Goal: Task Accomplishment & Management: Manage account settings

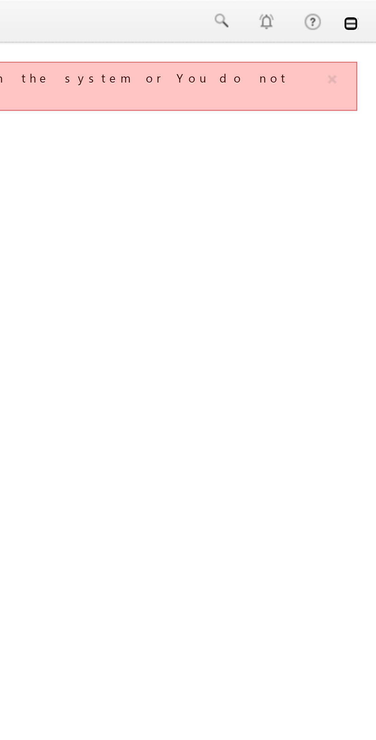
click at [368, 7] on link at bounding box center [365, 10] width 6 height 6
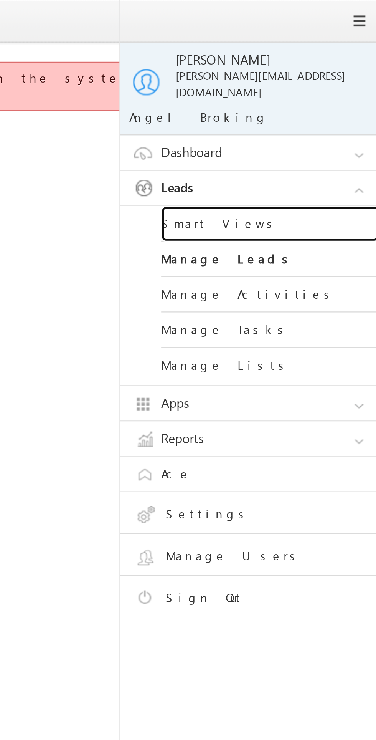
click at [317, 88] on link "Smart Views" at bounding box center [331, 94] width 92 height 15
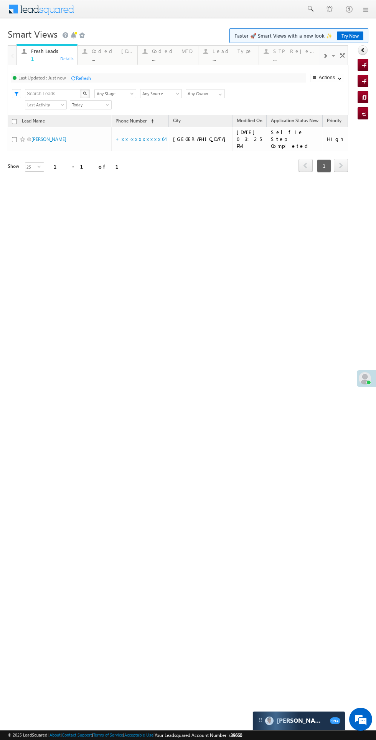
click at [113, 60] on div "..." at bounding box center [112, 59] width 41 height 6
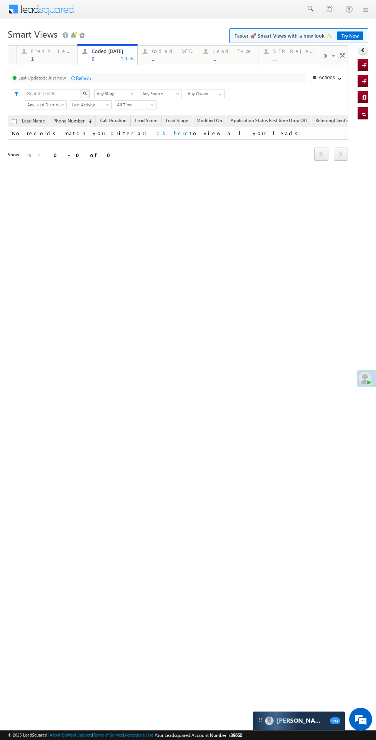
click at [55, 51] on div "Fresh Leads" at bounding box center [51, 51] width 41 height 6
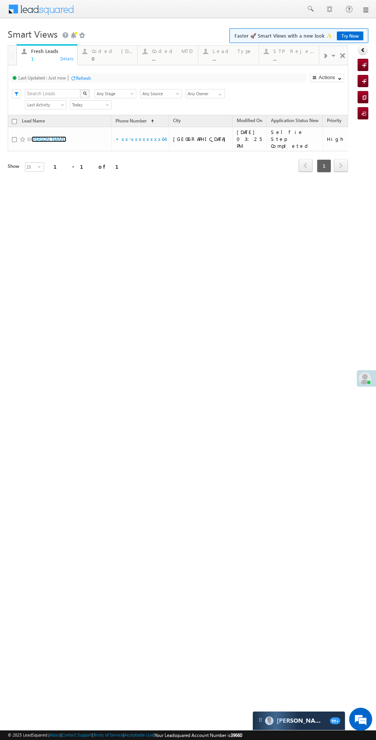
click at [49, 139] on link "[PERSON_NAME]" at bounding box center [48, 139] width 35 height 6
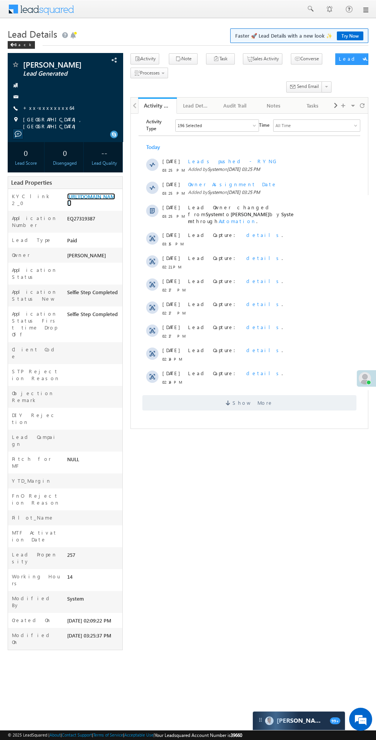
click at [87, 206] on link "[URL][DOMAIN_NAME]" at bounding box center [91, 199] width 48 height 13
click at [53, 110] on link "+xx-xxxxxxxx64" at bounding box center [48, 107] width 50 height 7
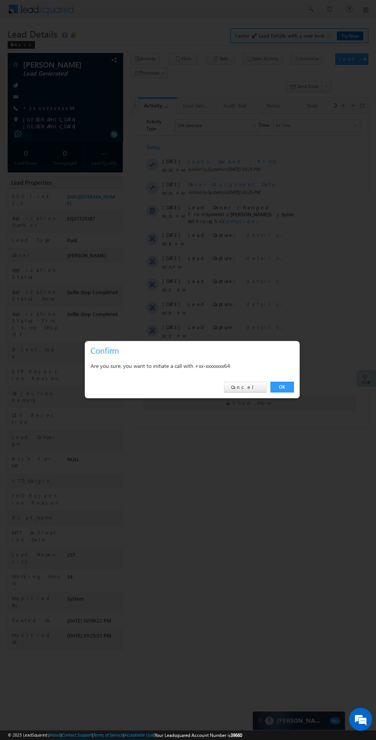
click at [282, 387] on link "OK" at bounding box center [282, 387] width 23 height 11
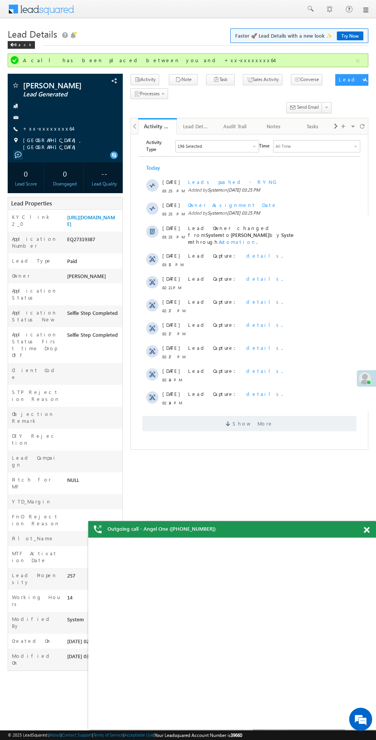
copy div "EQ27319387"
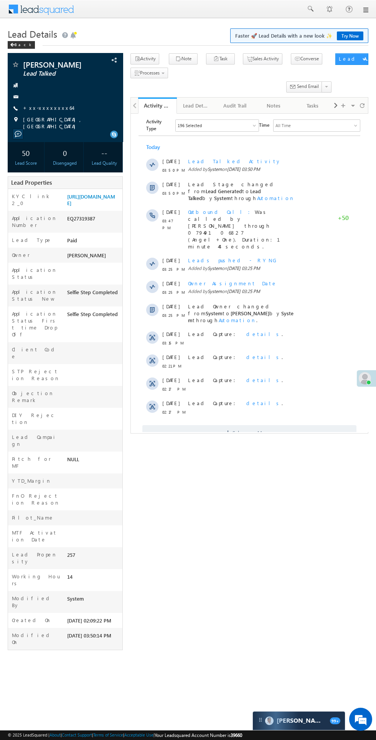
click at [267, 425] on span "Show More" at bounding box center [249, 432] width 214 height 15
click at [258, 425] on span "Show More" at bounding box center [253, 432] width 41 height 15
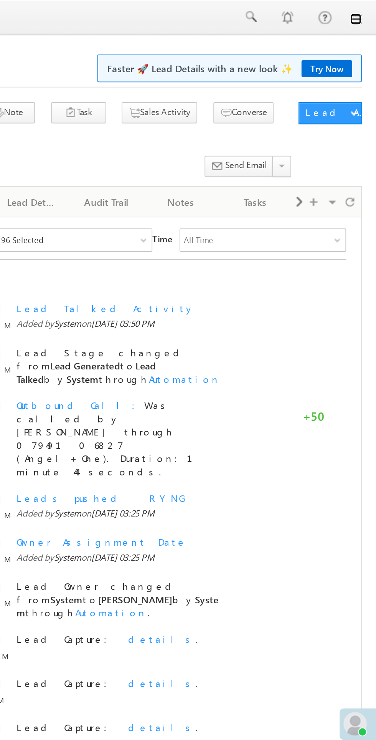
click at [367, 13] on link at bounding box center [365, 10] width 6 height 6
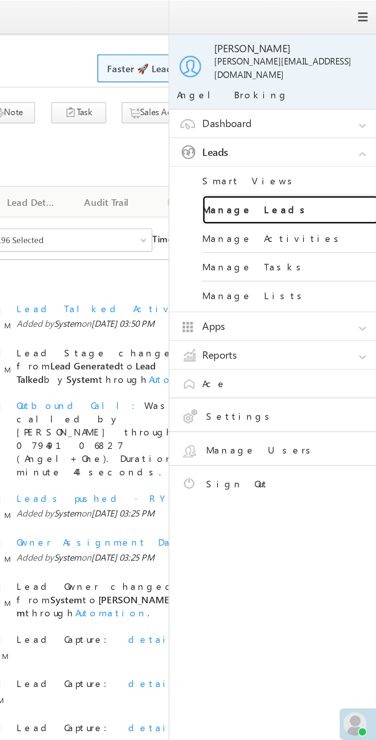
click at [315, 106] on link "Manage Leads" at bounding box center [331, 109] width 92 height 15
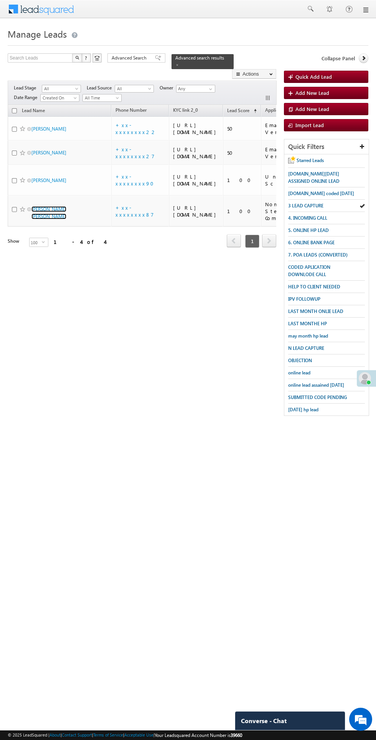
click at [52, 219] on link "Amit Kumar Singh" at bounding box center [48, 212] width 35 height 13
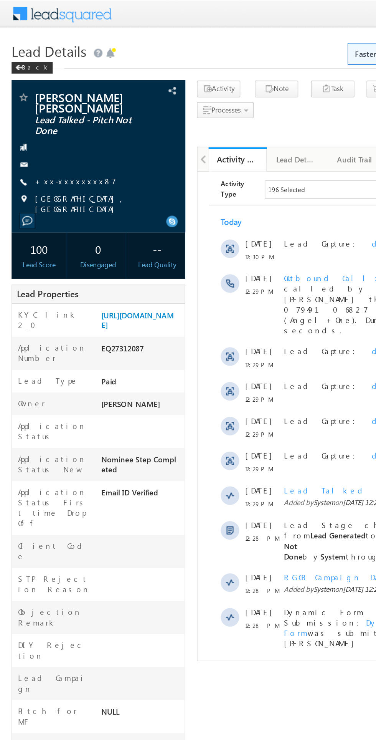
click at [51, 117] on link "+xx-xxxxxxxx87" at bounding box center [50, 120] width 54 height 7
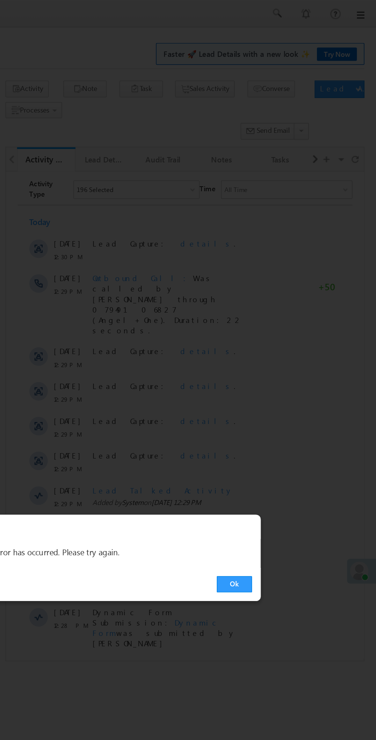
click at [282, 387] on link "Ok" at bounding box center [282, 387] width 23 height 11
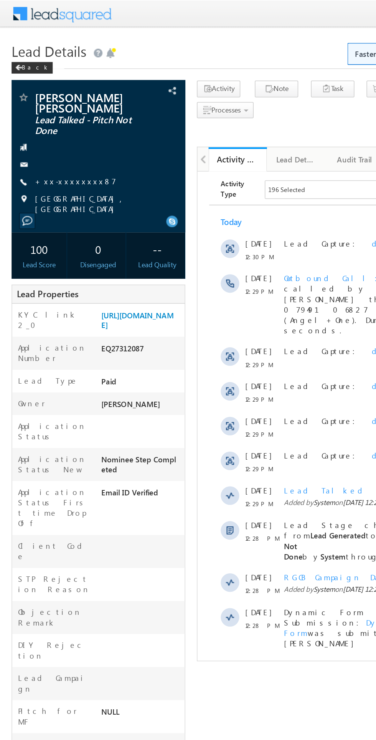
click at [51, 117] on link "+xx-xxxxxxxx87" at bounding box center [50, 120] width 54 height 7
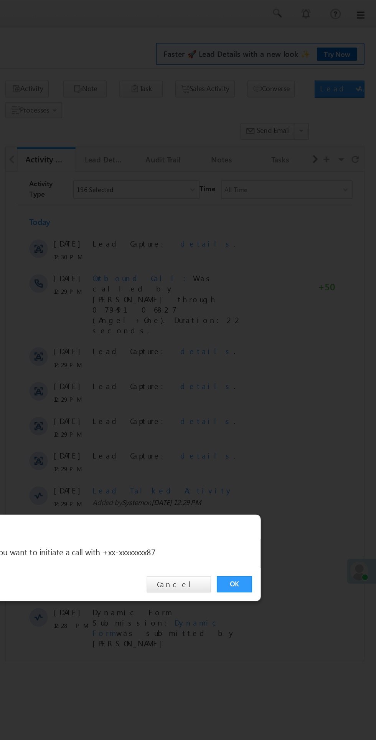
click at [282, 387] on link "OK" at bounding box center [282, 387] width 23 height 11
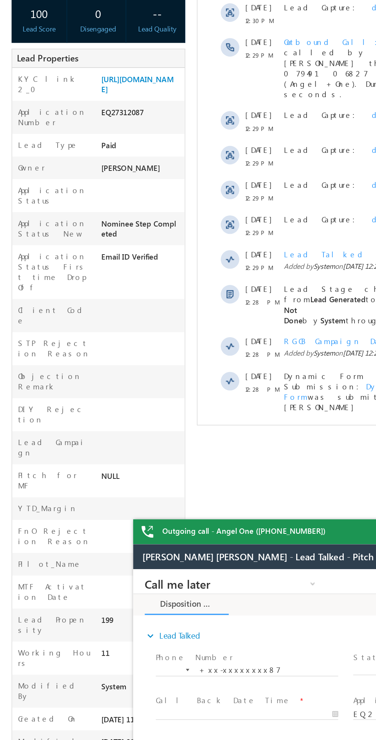
click at [275, 261] on span "Show More" at bounding box center [316, 268] width 214 height 15
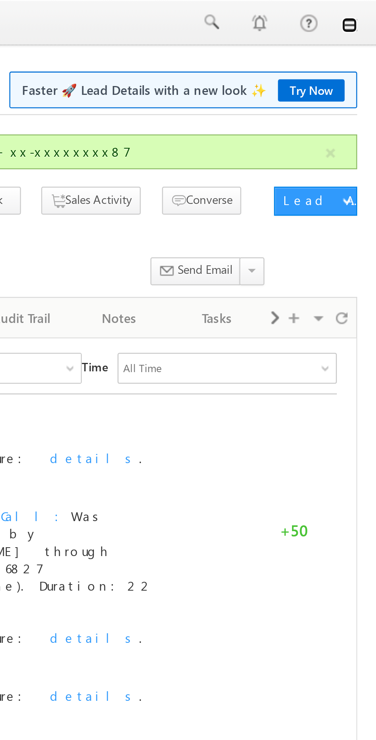
click at [366, 9] on link at bounding box center [365, 10] width 6 height 6
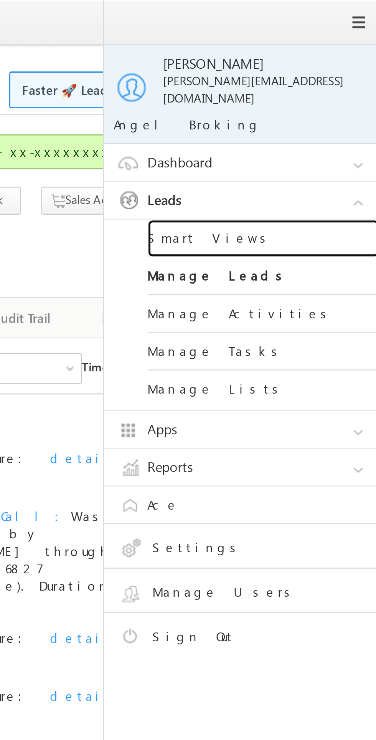
click at [310, 89] on link "Smart Views" at bounding box center [331, 94] width 92 height 15
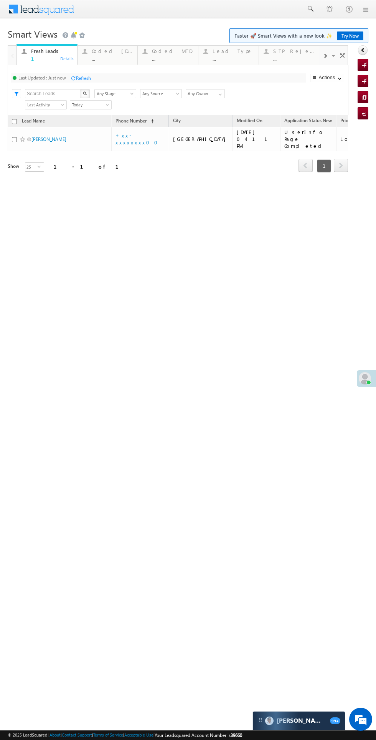
click at [101, 50] on div "Coded [DATE]" at bounding box center [112, 51] width 41 height 6
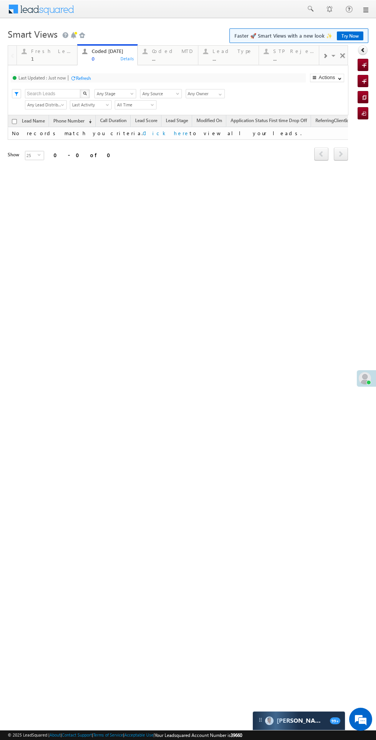
click at [43, 49] on div "Fresh Leads" at bounding box center [51, 51] width 41 height 6
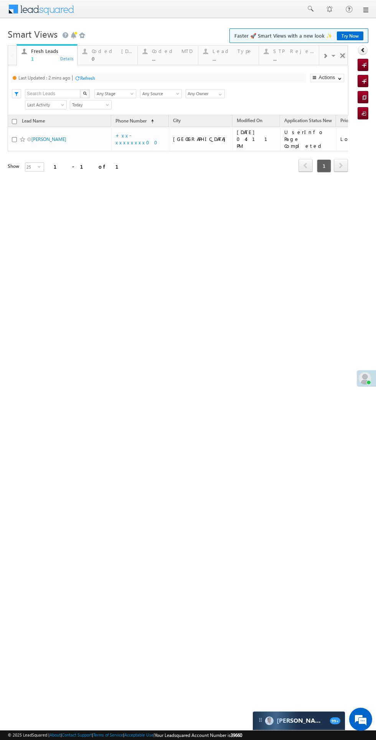
click at [95, 81] on div "Refresh" at bounding box center [87, 78] width 15 height 6
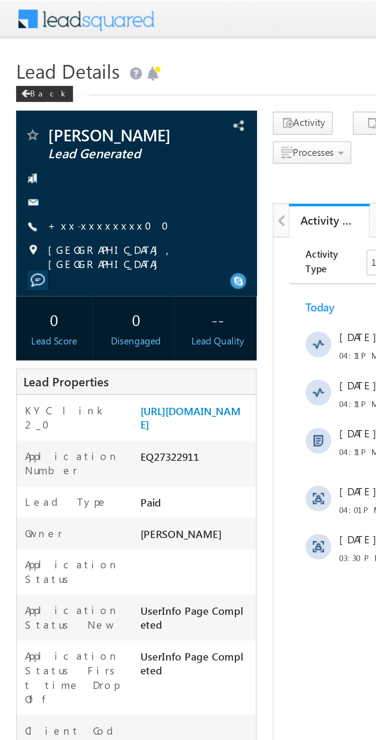
click at [46, 107] on link "+xx-xxxxxxxx00" at bounding box center [54, 107] width 63 height 7
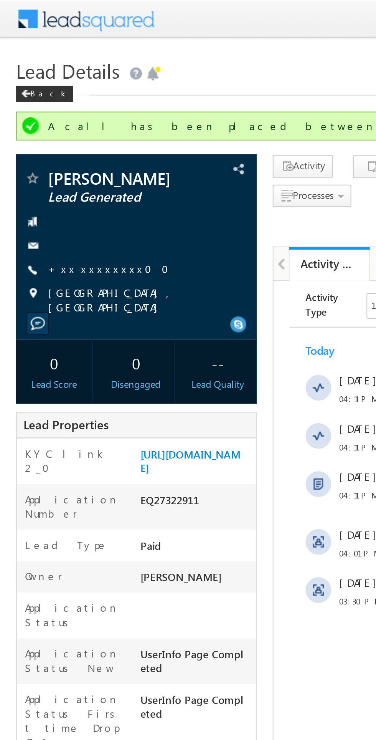
click at [48, 129] on link "+xx-xxxxxxxx00" at bounding box center [54, 128] width 63 height 7
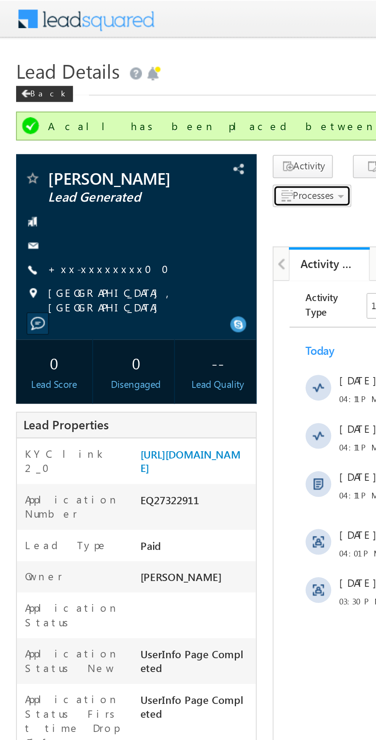
click at [154, 95] on span "Processes" at bounding box center [150, 94] width 20 height 6
click at [0, 0] on span "Not Eligible" at bounding box center [0, 0] width 0 height 0
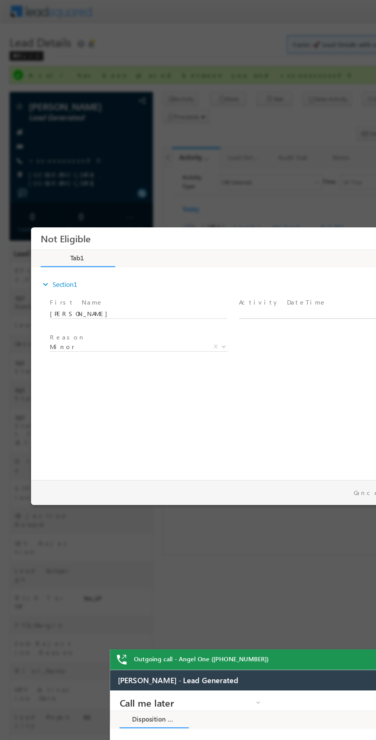
click at [260, 296] on body "Not Eligible ×" at bounding box center [194, 326] width 326 height 199
type input "08/17/25 4:30 PM"
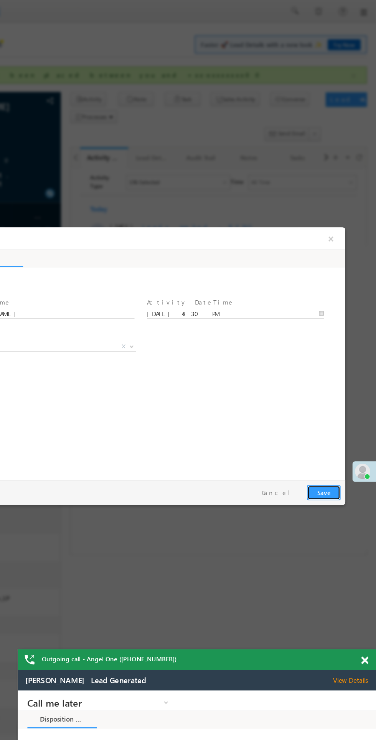
click at [246, 440] on button "Save" at bounding box center [248, 440] width 27 height 12
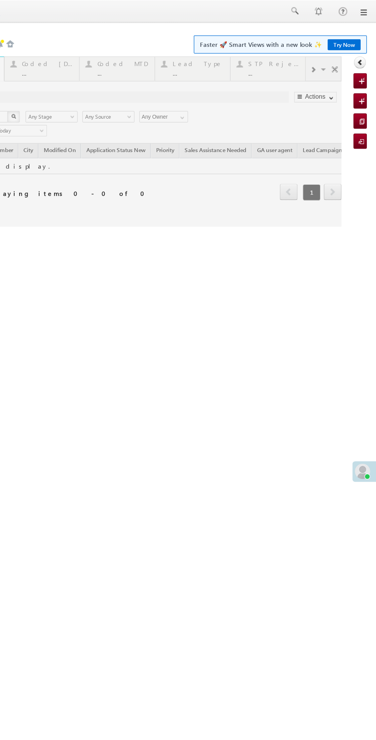
click at [89, 51] on div at bounding box center [86, 113] width 341 height 137
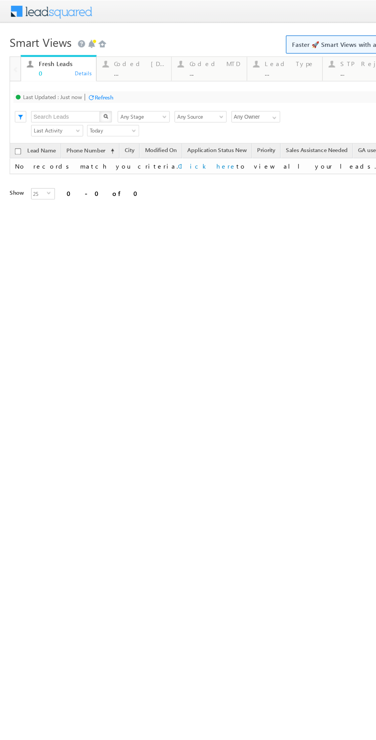
click at [88, 78] on div "Refresh" at bounding box center [83, 78] width 15 height 6
click at [112, 53] on div "Coded Today" at bounding box center [112, 51] width 41 height 6
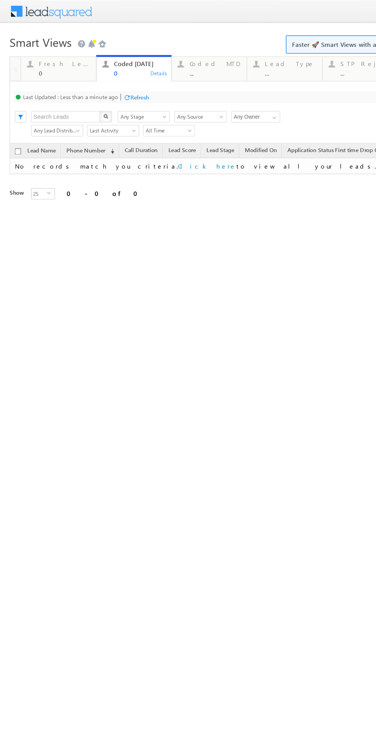
click at [43, 53] on div "Fresh Leads" at bounding box center [51, 51] width 41 height 6
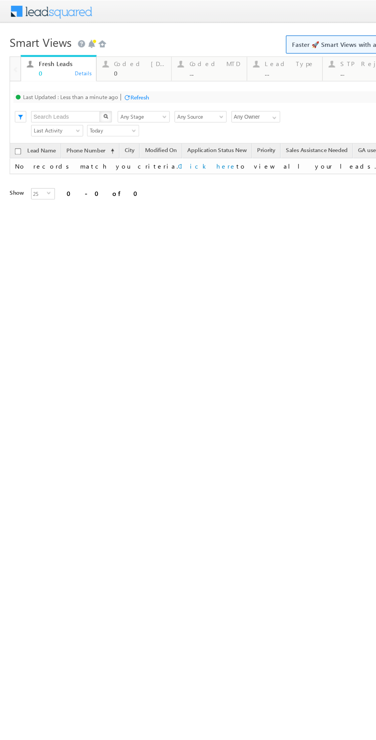
click at [99, 59] on div "0" at bounding box center [112, 59] width 41 height 6
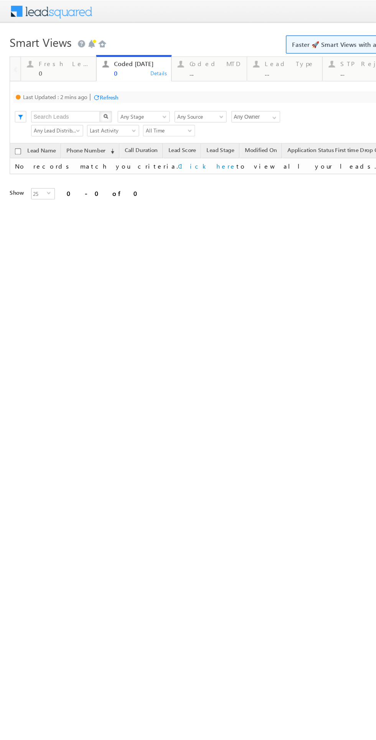
click at [93, 78] on div "Refresh" at bounding box center [87, 78] width 15 height 6
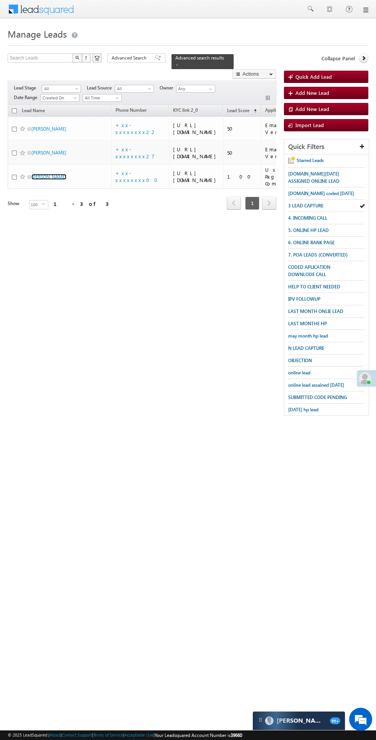
click at [50, 180] on link "[PERSON_NAME]" at bounding box center [48, 177] width 35 height 6
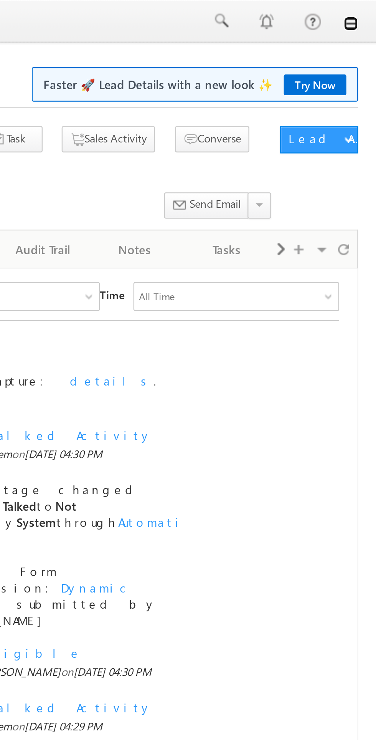
click at [368, 11] on link at bounding box center [365, 10] width 6 height 6
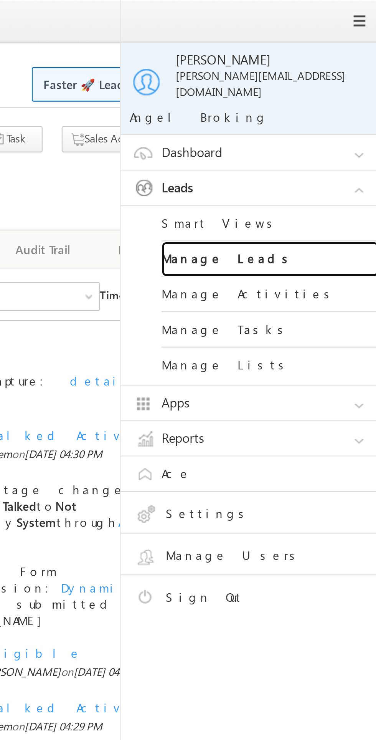
click at [307, 105] on link "Manage Leads" at bounding box center [331, 109] width 92 height 15
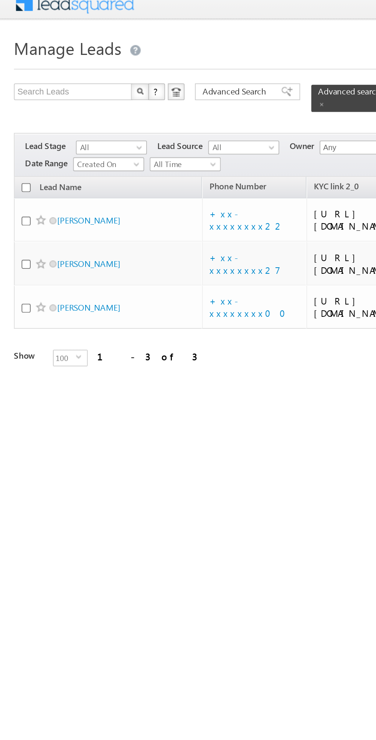
click at [97, 94] on span "All Time" at bounding box center [101, 97] width 36 height 7
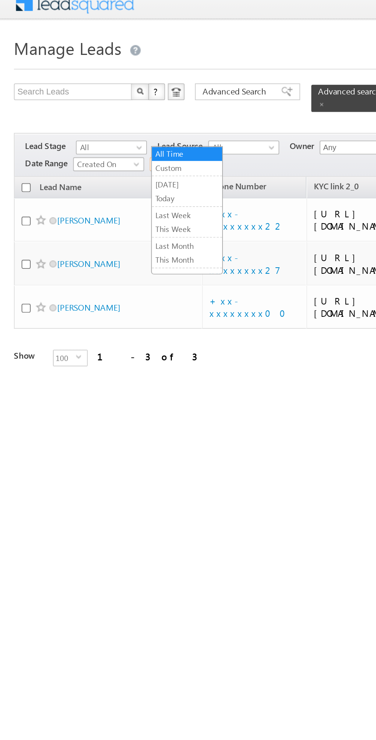
click at [105, 119] on link "Today" at bounding box center [103, 116] width 39 height 7
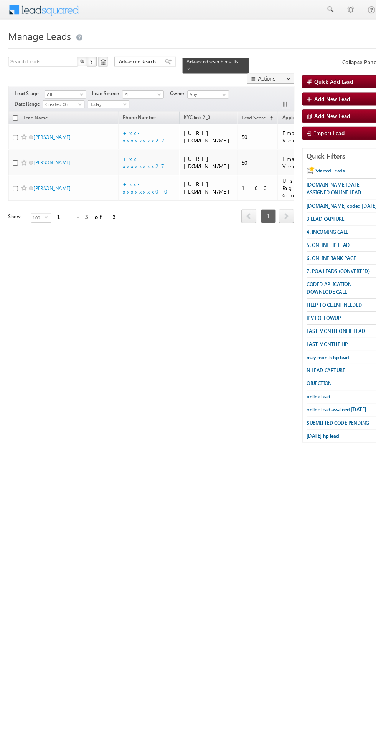
click at [321, 337] on span "may month hp lead" at bounding box center [308, 336] width 40 height 6
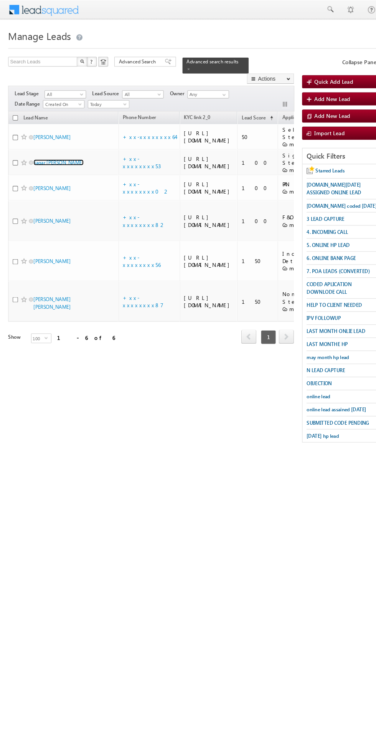
click at [55, 155] on link "Sagar [PERSON_NAME]" at bounding box center [54, 153] width 47 height 6
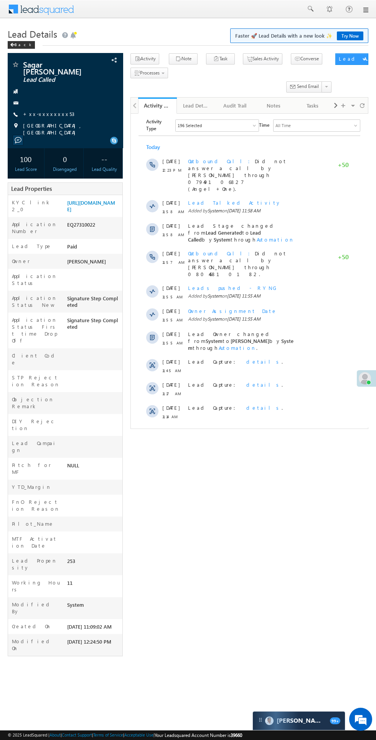
click at [279, 429] on span "Show More" at bounding box center [249, 436] width 214 height 15
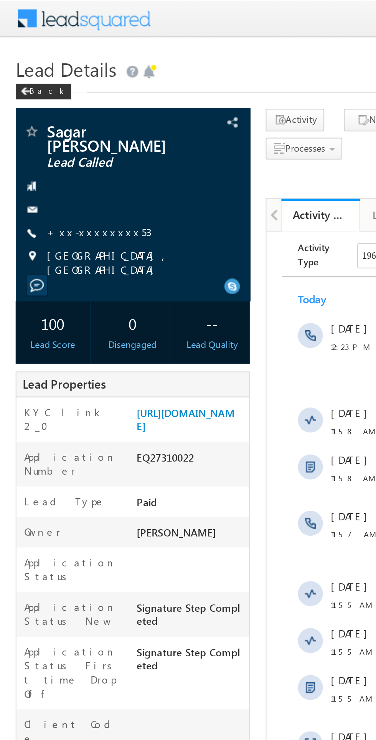
click at [45, 113] on link "+xx-xxxxxxxx53" at bounding box center [48, 114] width 51 height 7
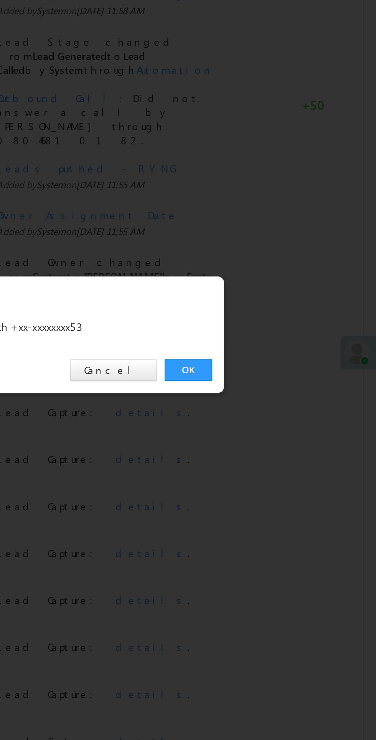
click at [280, 387] on link "OK" at bounding box center [282, 387] width 23 height 11
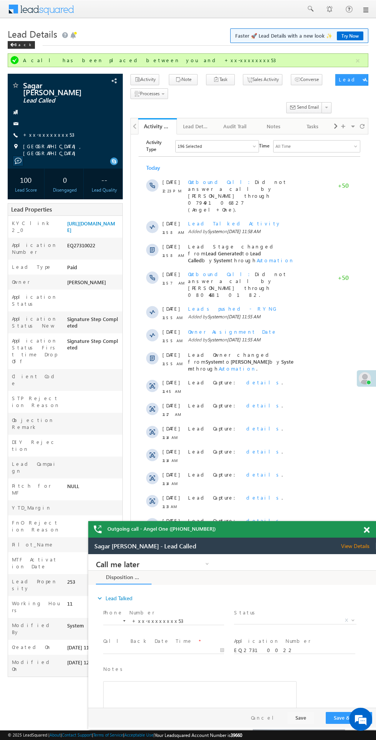
click at [31, 36] on span "Lead Details" at bounding box center [33, 34] width 50 height 12
click at [29, 36] on span "Lead Details" at bounding box center [33, 34] width 50 height 12
click at [14, 60] on div at bounding box center [15, 60] width 10 height 10
click at [22, 36] on span "Lead Details" at bounding box center [33, 34] width 50 height 12
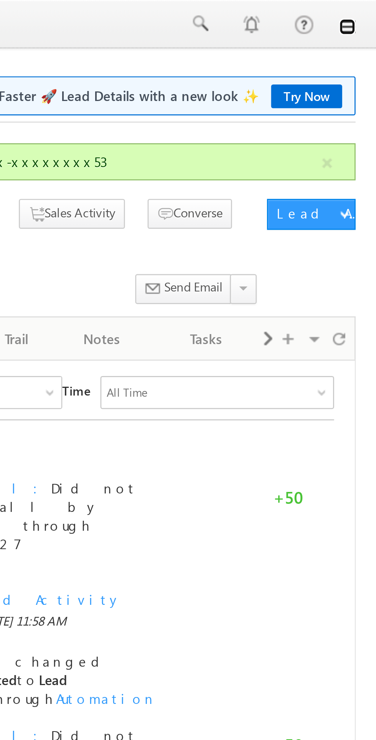
click at [367, 10] on link at bounding box center [365, 10] width 6 height 6
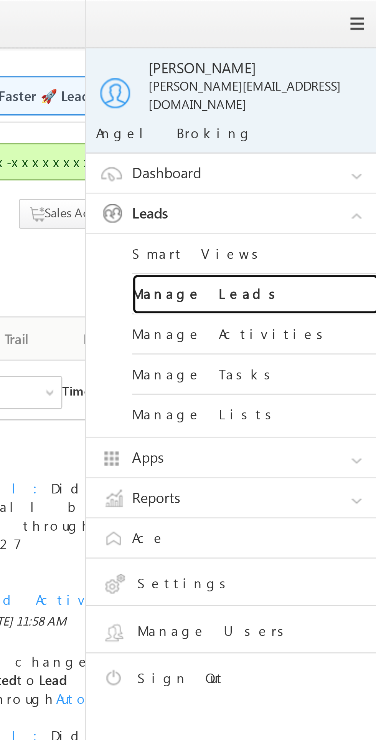
click at [309, 105] on link "Manage Leads" at bounding box center [331, 109] width 92 height 15
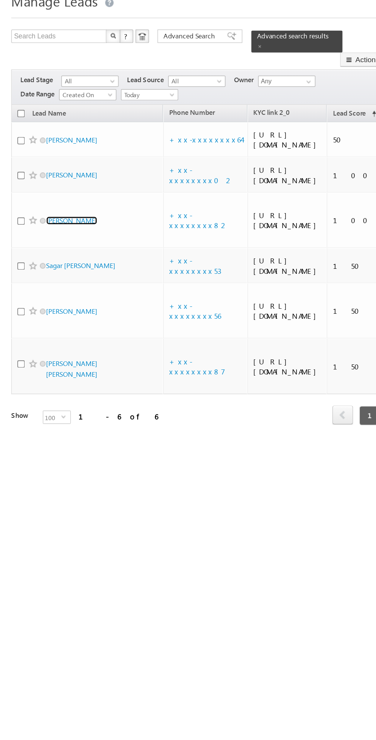
click at [54, 187] on link "[PERSON_NAME]" at bounding box center [48, 184] width 35 height 6
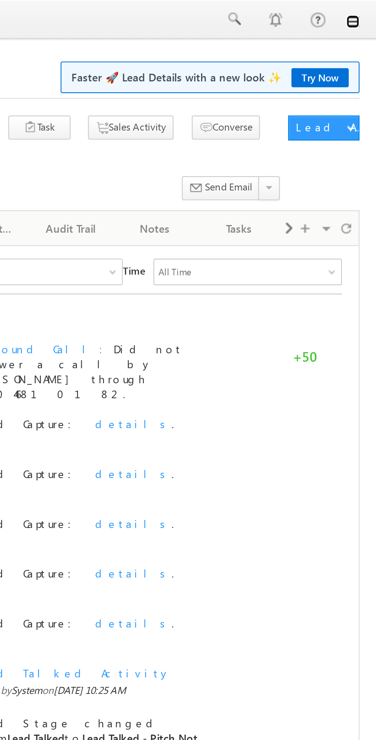
click at [365, 10] on link at bounding box center [365, 10] width 6 height 6
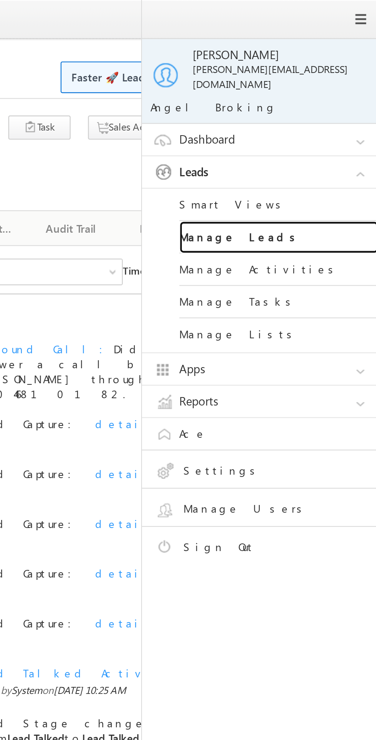
click at [321, 103] on link "Manage Leads" at bounding box center [331, 109] width 92 height 15
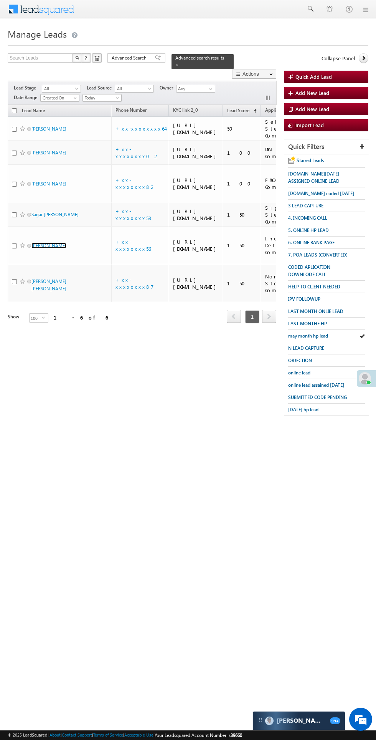
click at [63, 248] on link "[PERSON_NAME]" at bounding box center [48, 246] width 35 height 6
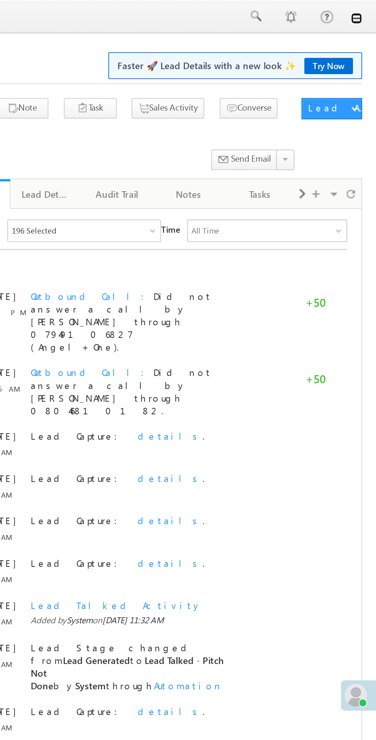
click at [367, 10] on link at bounding box center [365, 10] width 6 height 6
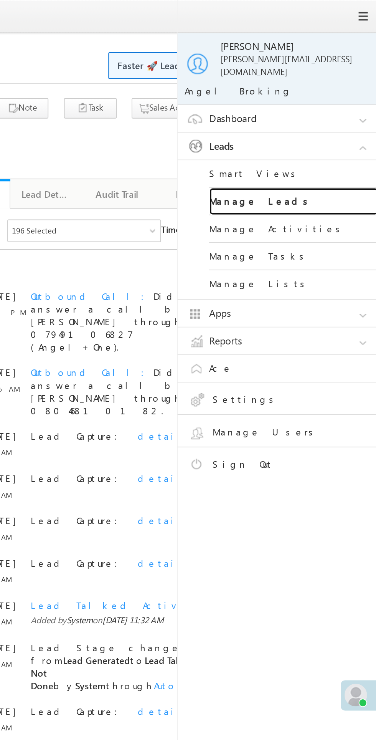
click at [314, 103] on link "Manage Leads" at bounding box center [331, 109] width 92 height 15
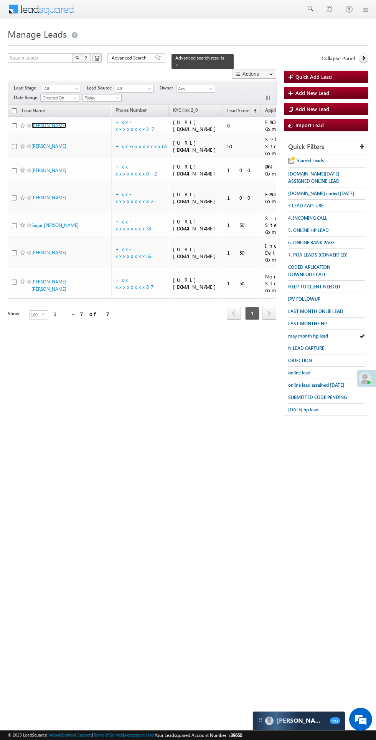
click at [47, 125] on link "[PERSON_NAME]" at bounding box center [48, 125] width 35 height 6
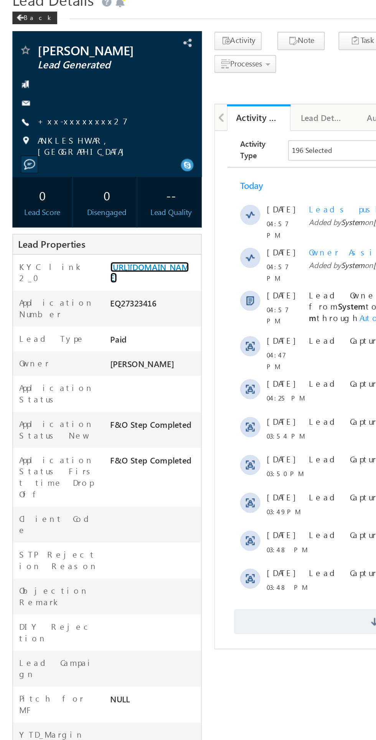
click at [103, 206] on link "https://angelbroking1-pk3em7sa.customui-test.leadsquared.com?leadId=e0b16465-8d…" at bounding box center [91, 199] width 48 height 13
click at [48, 108] on link "+xx-xxxxxxxx27" at bounding box center [50, 107] width 55 height 7
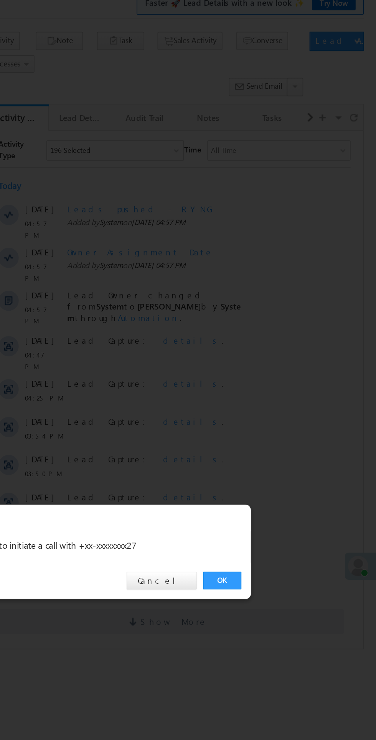
click at [282, 387] on link "OK" at bounding box center [282, 387] width 23 height 11
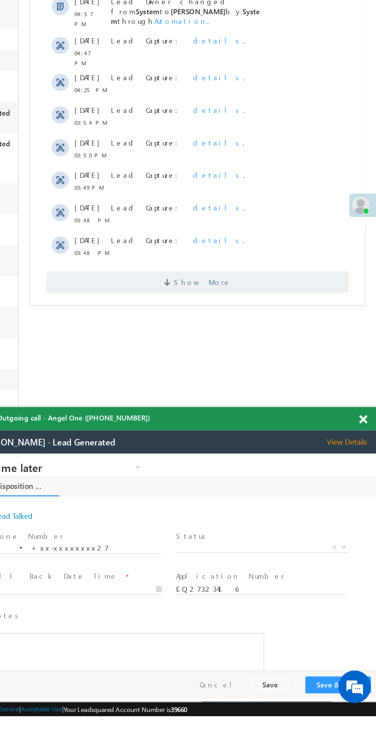
click at [160, 523] on span "X" at bounding box center [177, 520] width 122 height 8
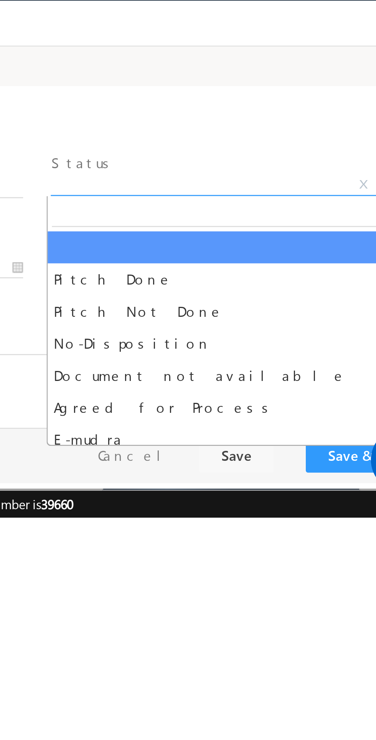
select select "Pitch Not Done"
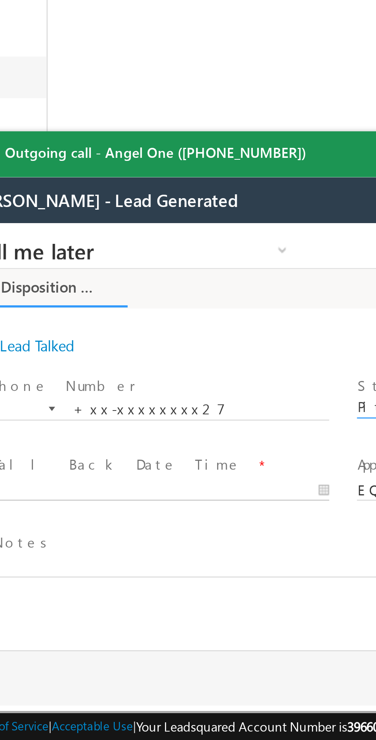
click at [18, 318] on body "Call me later Cross Sell Customer Drop-off reasons Language Barrier Not Interes…" at bounding box center [96, 300] width 288 height 154
type input "08/17/25 5:00 PM"
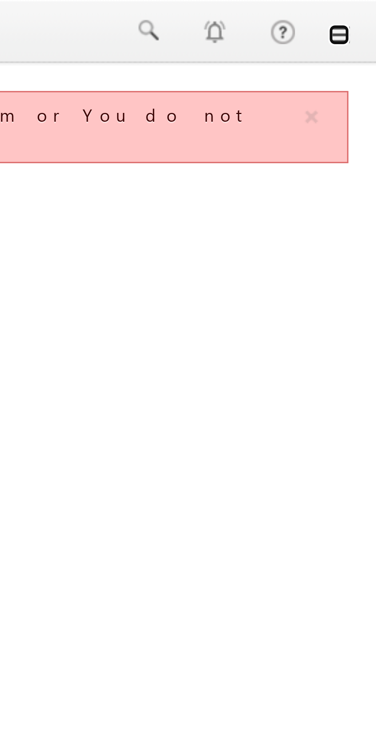
click at [367, 12] on link at bounding box center [365, 10] width 6 height 6
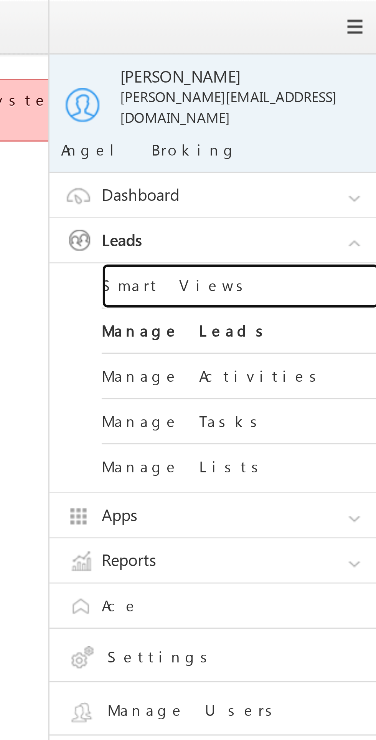
click at [300, 93] on link "Smart Views" at bounding box center [331, 94] width 92 height 15
